Goal: Transaction & Acquisition: Purchase product/service

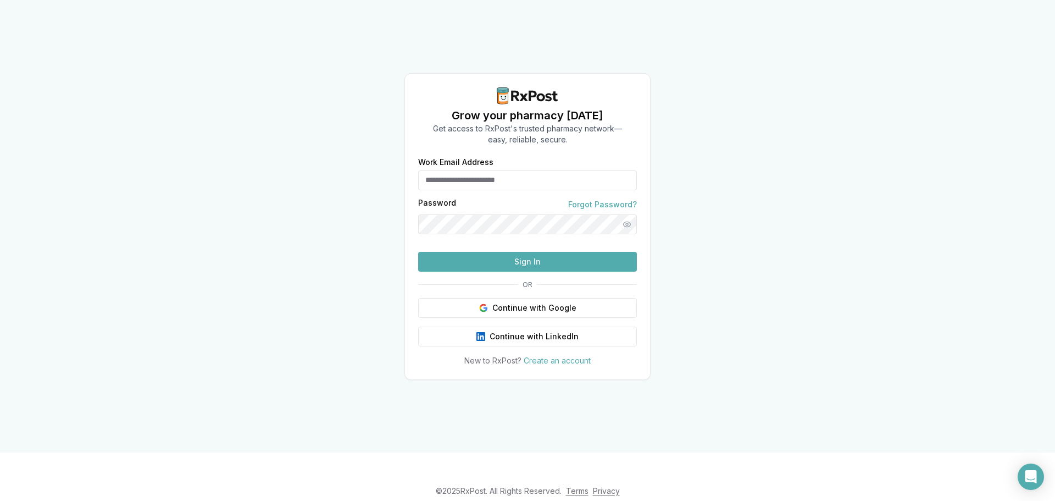
type input "**********"
click at [491, 271] on button "Sign In" at bounding box center [527, 262] width 219 height 20
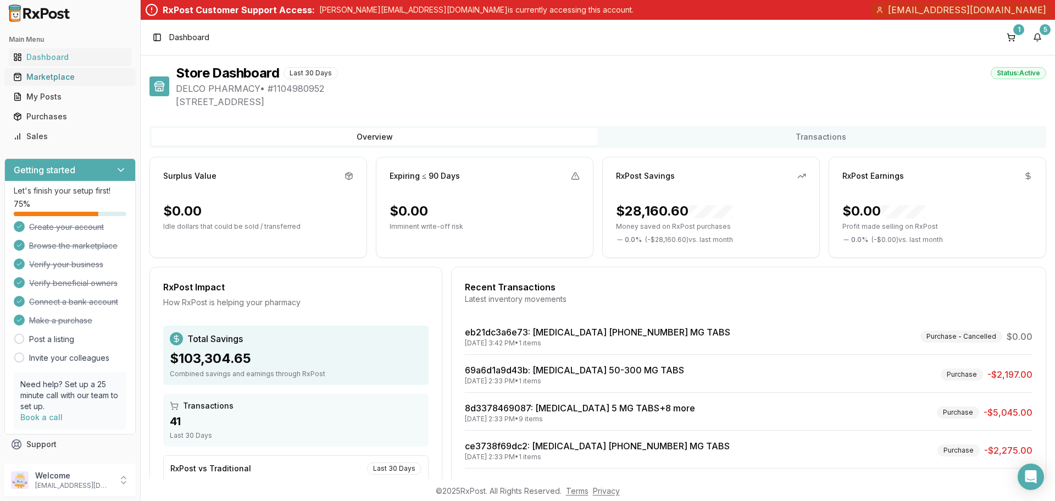
click at [55, 78] on div "Marketplace" at bounding box center [70, 76] width 114 height 11
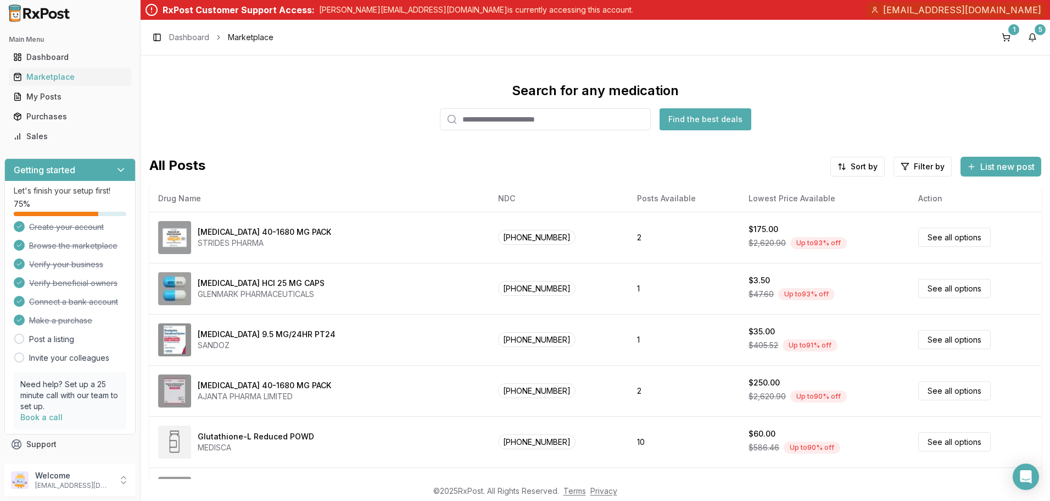
click at [494, 120] on input "search" at bounding box center [545, 119] width 211 height 22
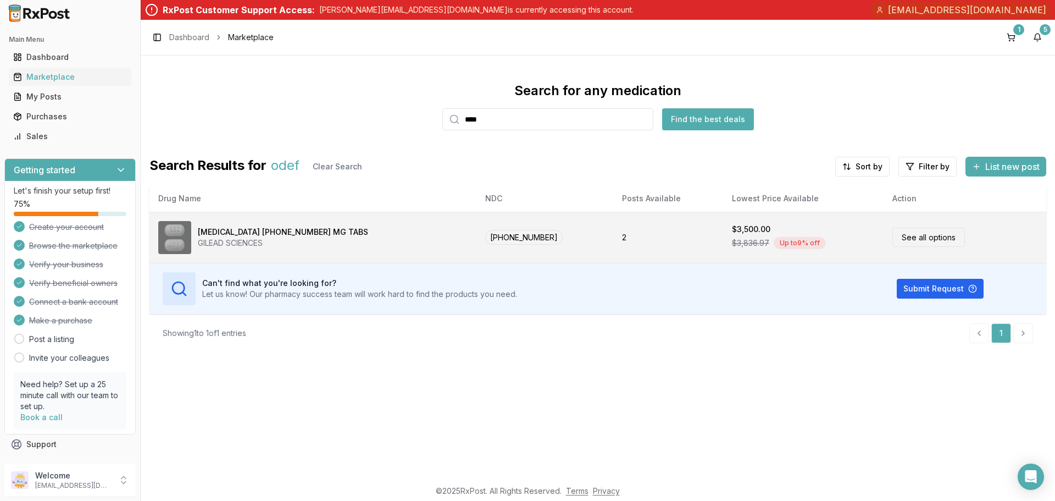
type input "****"
click at [892, 241] on link "See all options" at bounding box center [928, 236] width 73 height 19
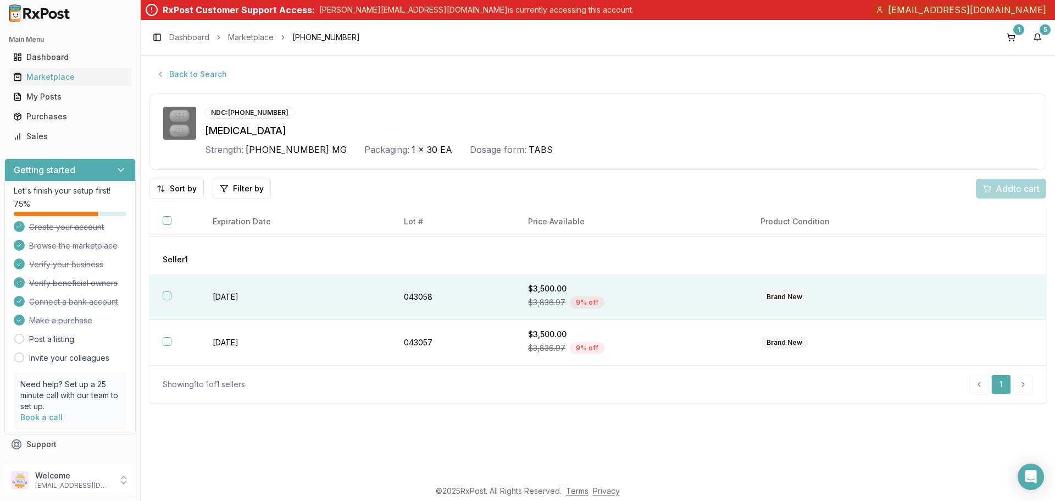
click at [164, 298] on button "button" at bounding box center [167, 295] width 9 height 9
click at [1015, 186] on span "Add 1 to cart" at bounding box center [1016, 188] width 48 height 13
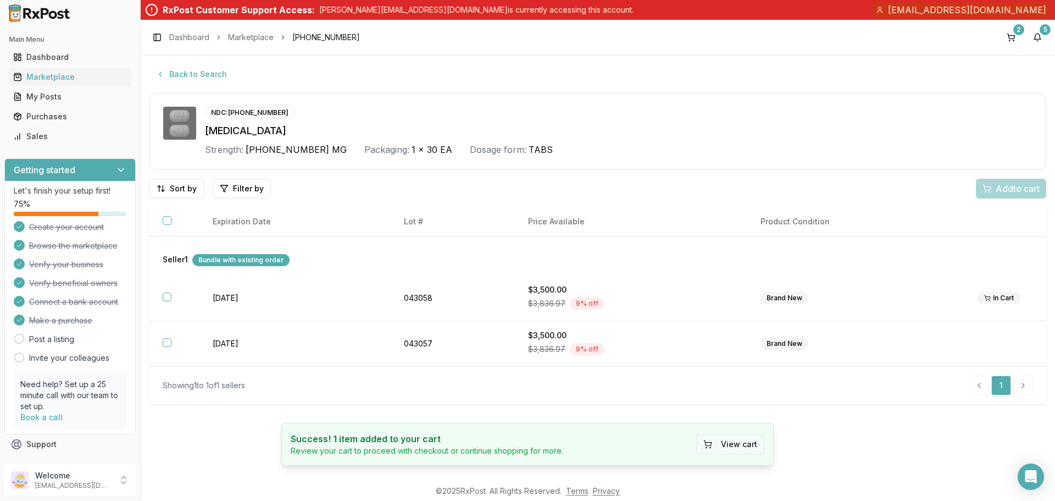
click at [731, 447] on button "View cart" at bounding box center [730, 444] width 68 height 20
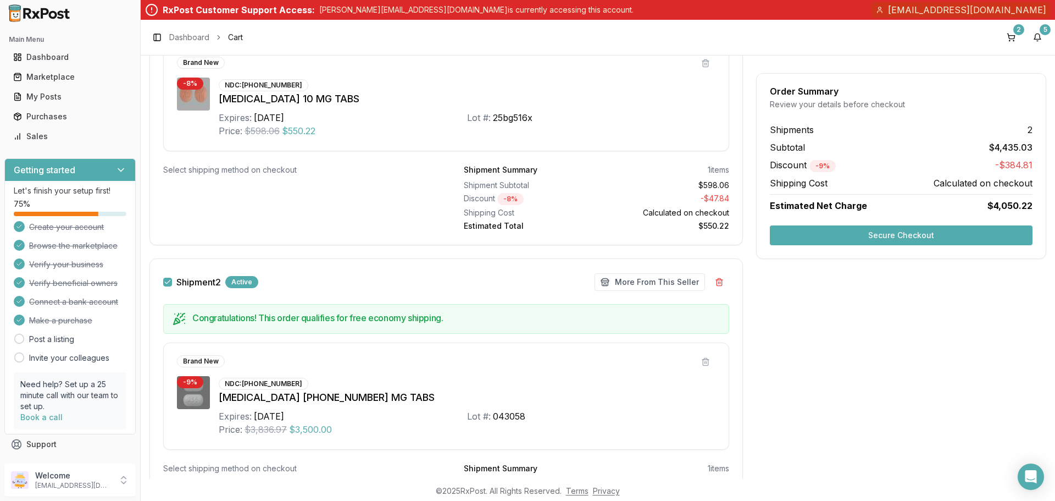
scroll to position [363, 0]
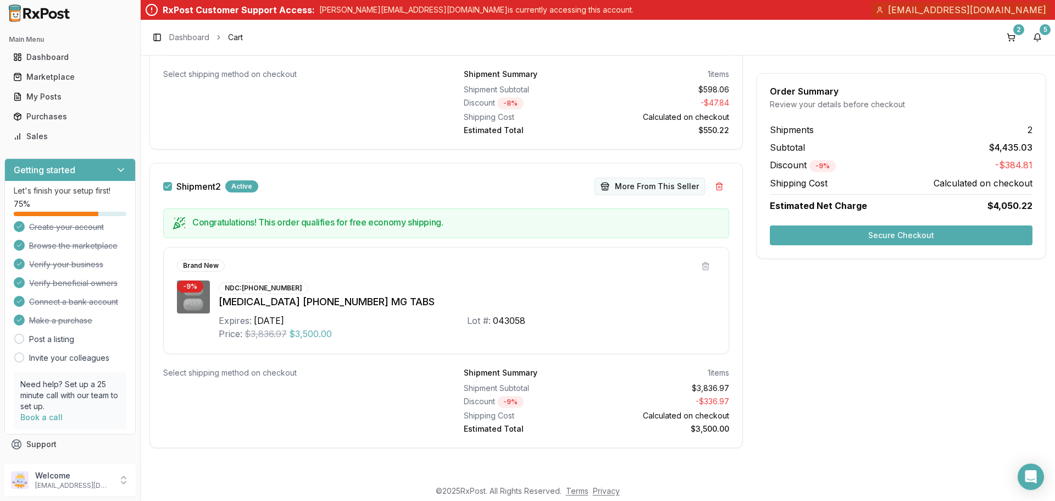
click at [625, 190] on button "More From This Seller" at bounding box center [649, 186] width 110 height 18
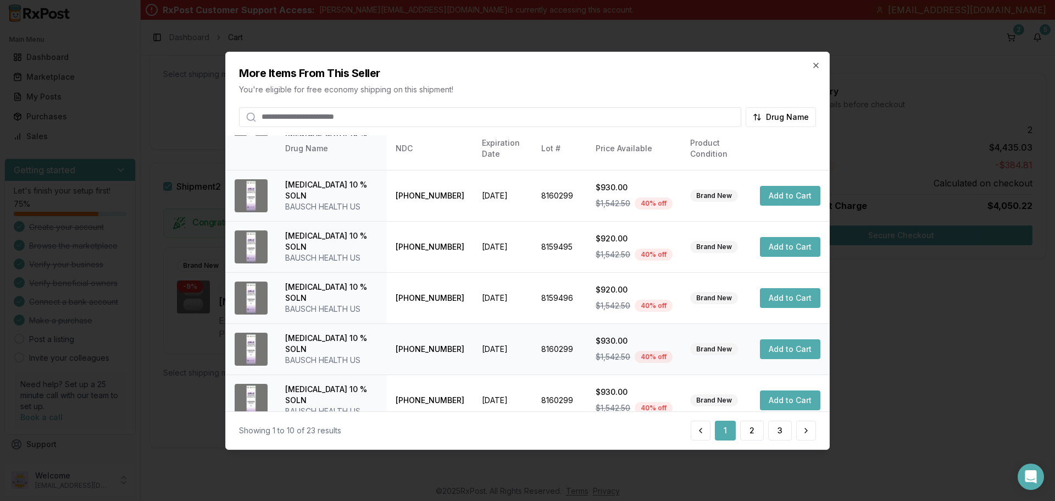
scroll to position [262, 0]
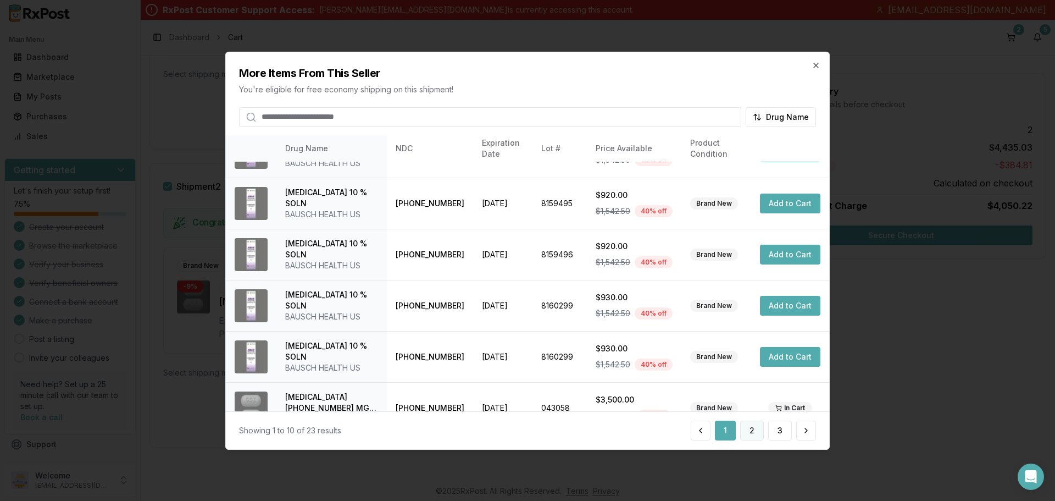
click at [753, 435] on button "2" at bounding box center [752, 430] width 24 height 20
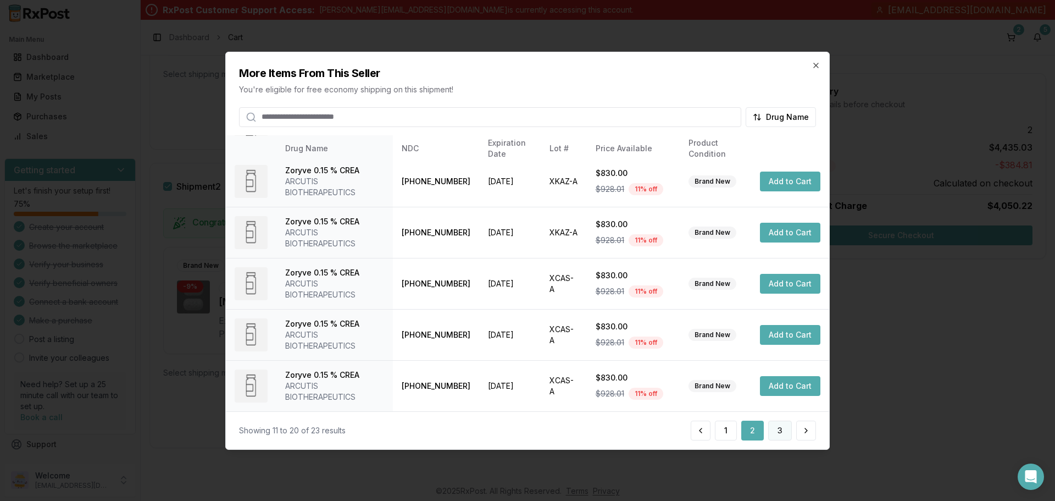
click at [772, 434] on button "3" at bounding box center [780, 430] width 24 height 20
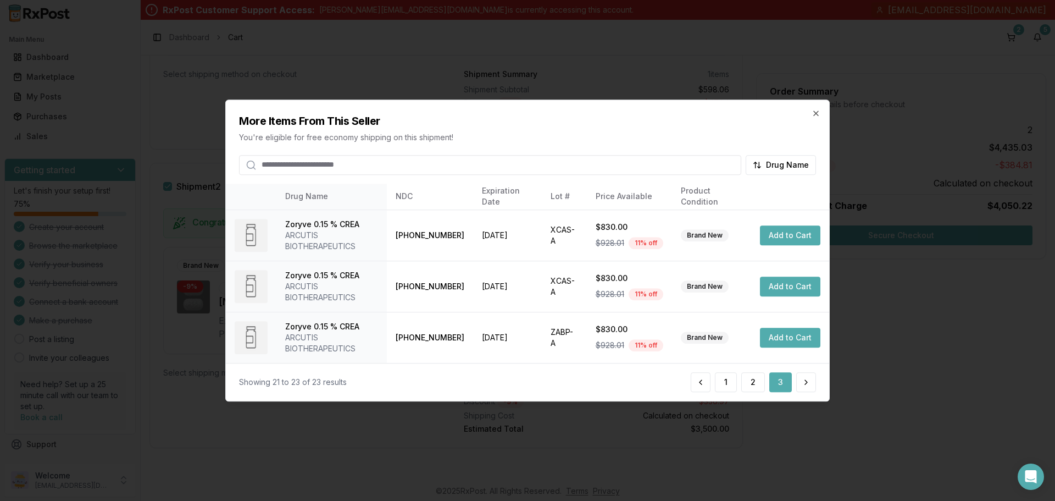
click at [816, 119] on div "More Items From This Seller You're eligible for free economy shipping on this s…" at bounding box center [527, 137] width 603 height 75
click at [815, 116] on icon "button" at bounding box center [815, 113] width 9 height 9
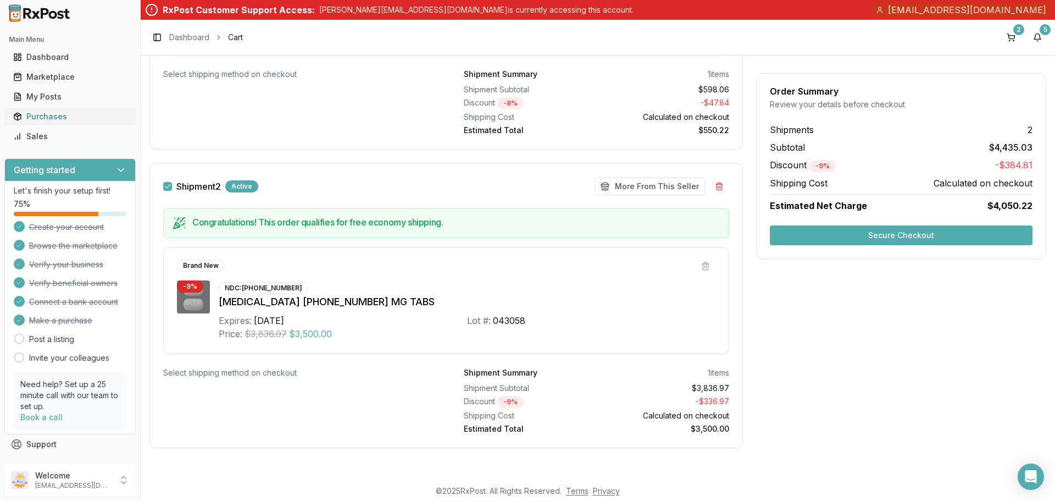
click at [49, 118] on div "Purchases" at bounding box center [70, 116] width 114 height 11
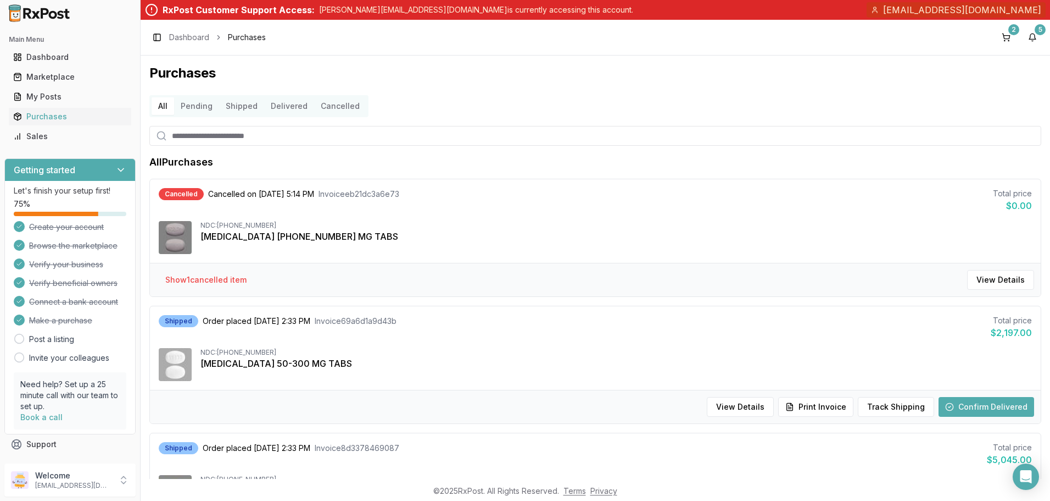
click at [232, 138] on input "search" at bounding box center [595, 136] width 892 height 20
type input "****"
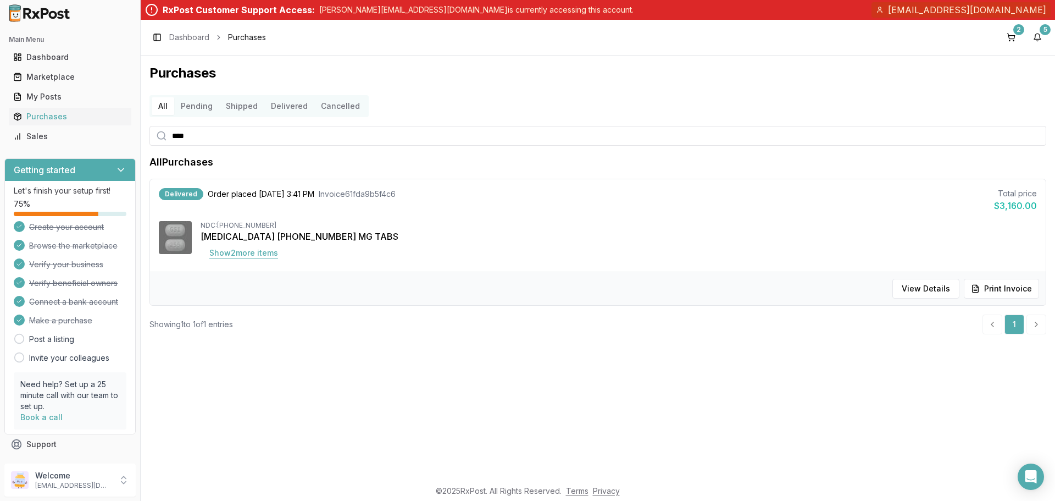
click at [251, 257] on button "Show 2 more item s" at bounding box center [244, 253] width 86 height 20
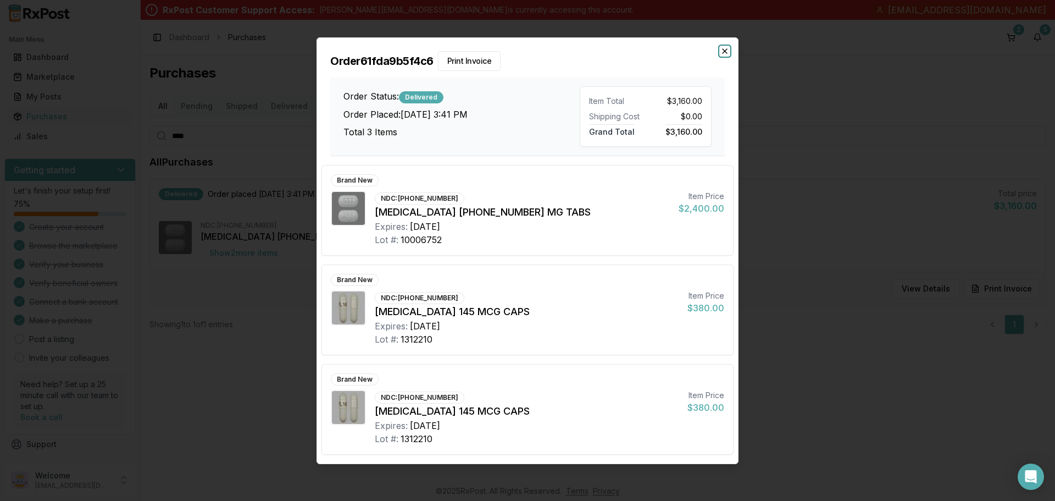
click at [726, 54] on icon "button" at bounding box center [724, 51] width 9 height 9
